Goal: Find specific page/section: Find specific page/section

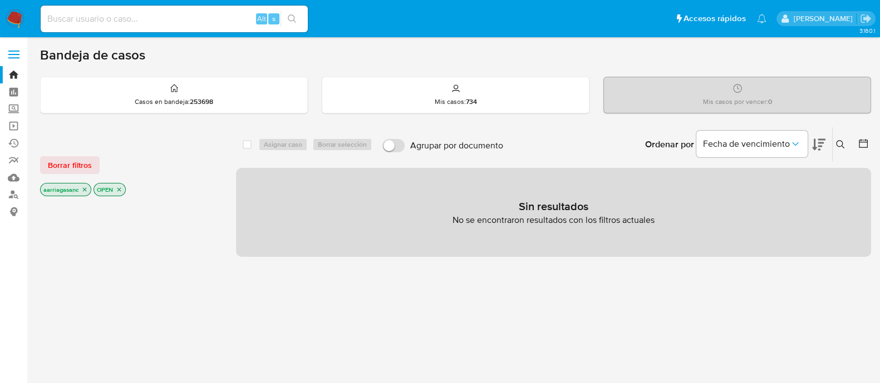
click at [60, 150] on div "Borrar filtros aarriagasanc OPEN" at bounding box center [129, 167] width 178 height 63
click at [64, 165] on span "Borrar filtros" at bounding box center [70, 165] width 44 height 16
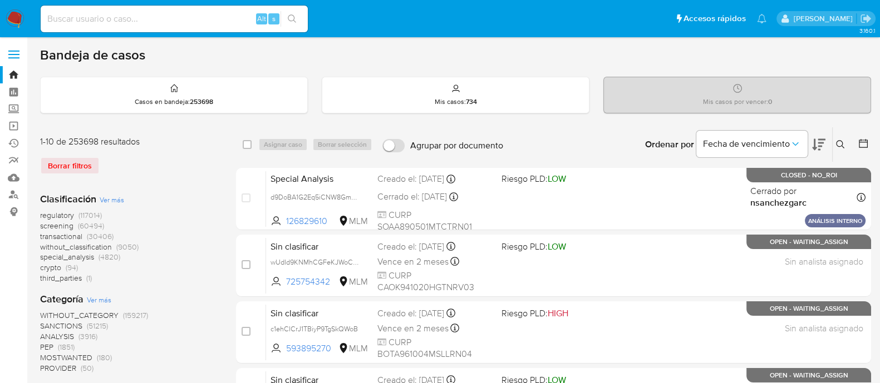
click at [55, 227] on span "screening" at bounding box center [56, 225] width 33 height 11
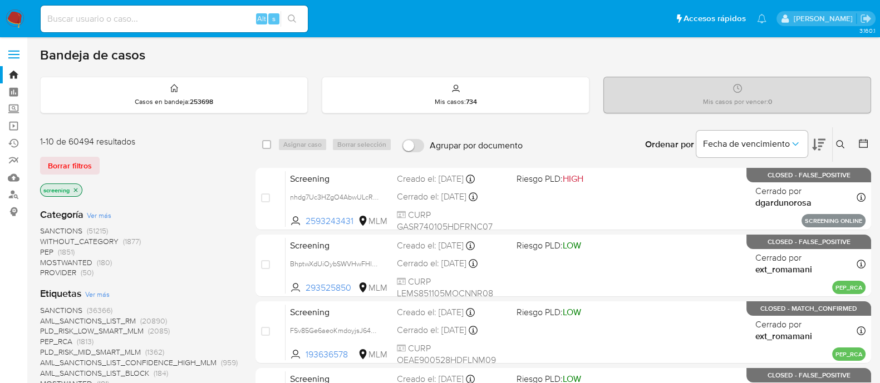
click at [73, 310] on span "SANCTIONS" at bounding box center [61, 310] width 42 height 11
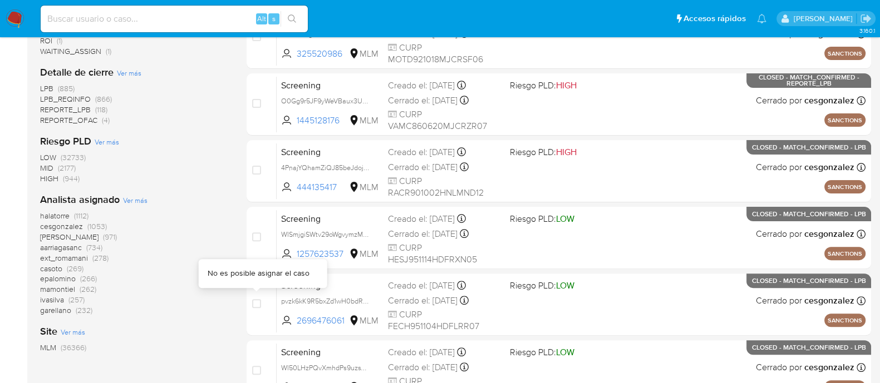
scroll to position [255, 0]
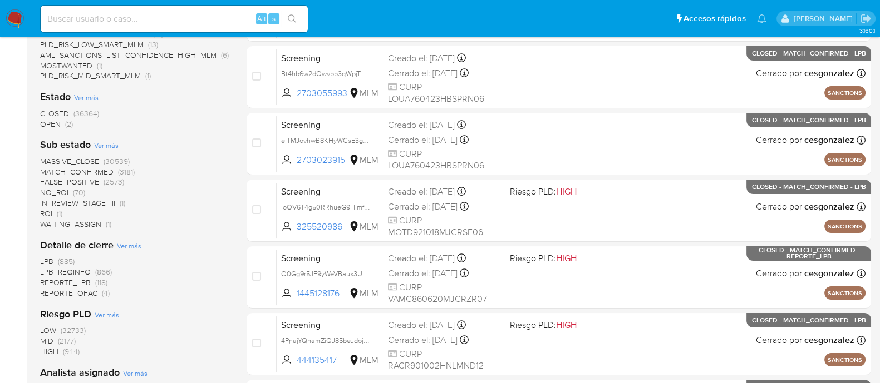
click at [62, 121] on span "OPEN (2)" at bounding box center [56, 124] width 33 height 11
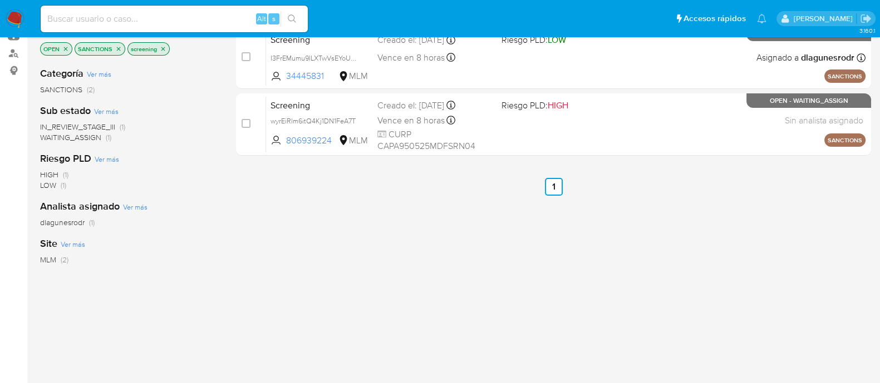
scroll to position [47, 0]
